Goal: Transaction & Acquisition: Book appointment/travel/reservation

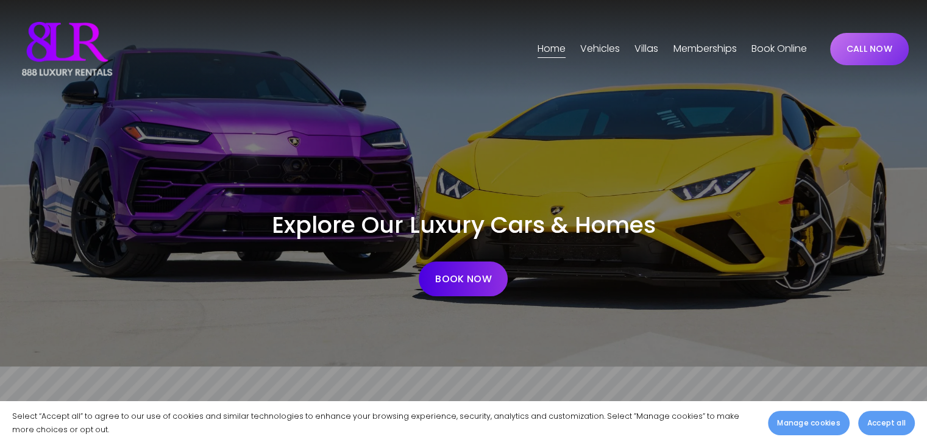
click at [0, 0] on span "[GEOGRAPHIC_DATA]" at bounding box center [0, 0] width 0 height 0
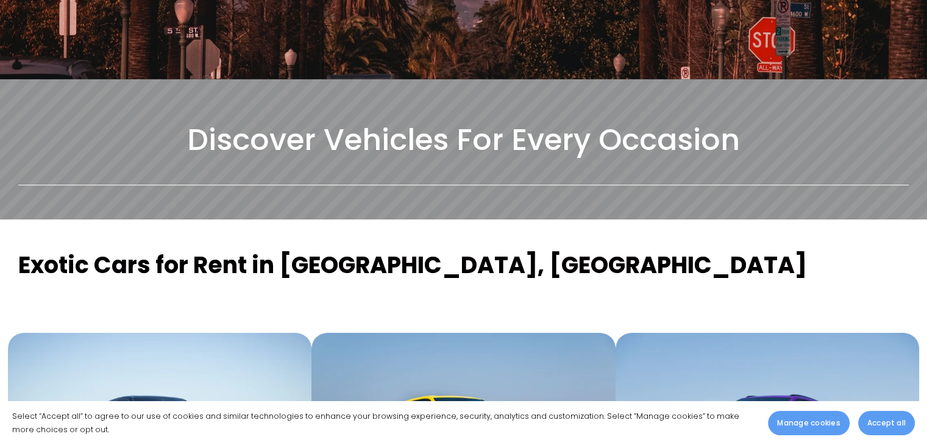
scroll to position [305, 0]
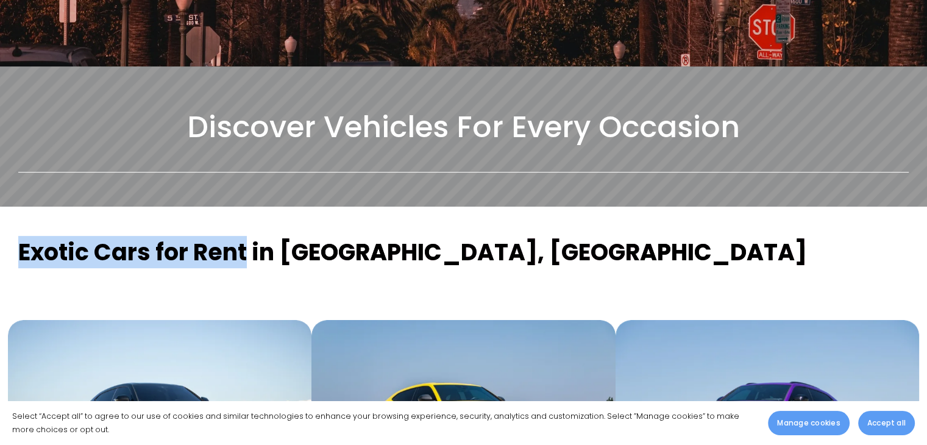
drag, startPoint x: 17, startPoint y: 222, endPoint x: 249, endPoint y: 224, distance: 232.2
click at [249, 237] on div "Exotic Cars for Rent in Los Angeles, CA" at bounding box center [463, 257] width 910 height 41
copy strong "Exotic Cars for Rent"
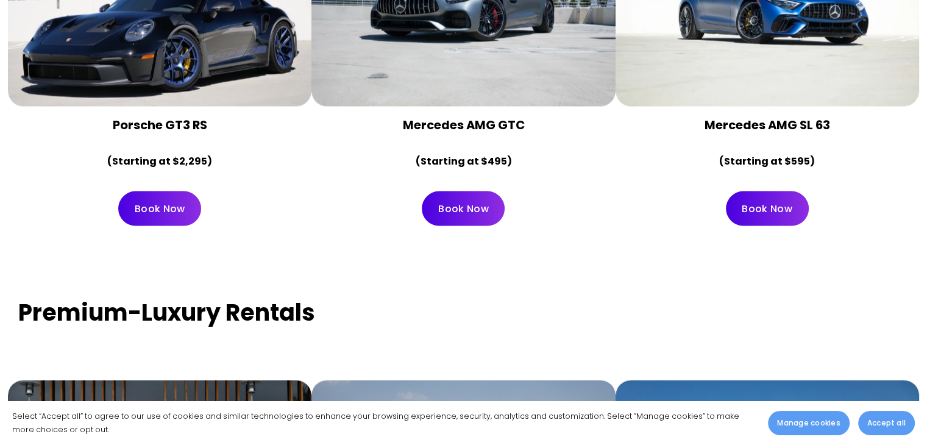
scroll to position [2377, 0]
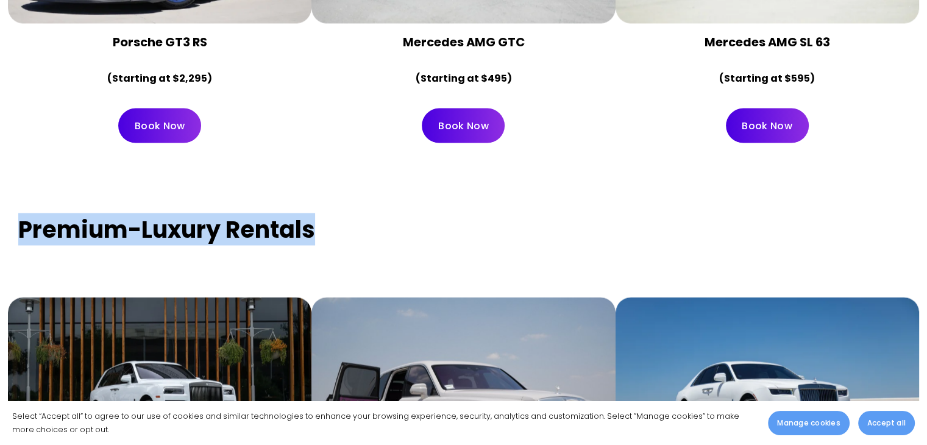
drag, startPoint x: 20, startPoint y: 195, endPoint x: 339, endPoint y: 199, distance: 319.4
click at [339, 215] on h3 "Premium-Luxury Rentals" at bounding box center [463, 230] width 890 height 31
copy strong "Premium-Luxury Rentals"
